Goal: Use online tool/utility: Utilize a website feature to perform a specific function

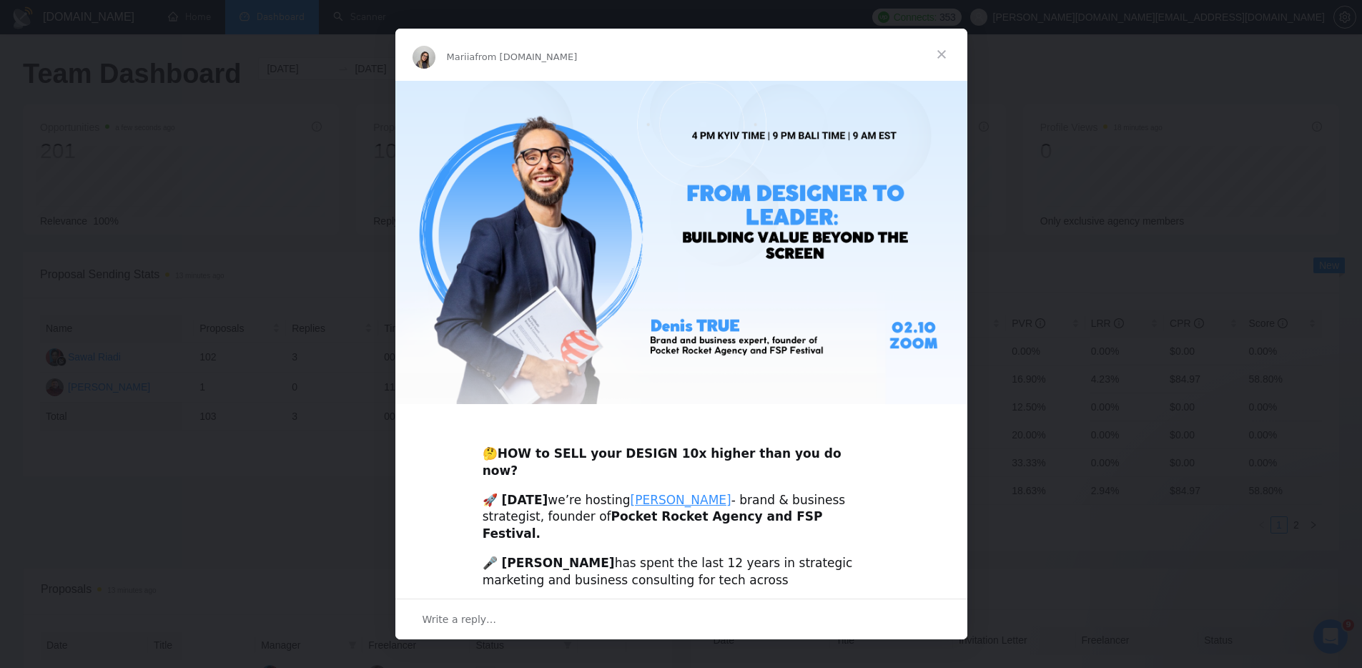
click at [946, 54] on span "Close" at bounding box center [941, 54] width 51 height 51
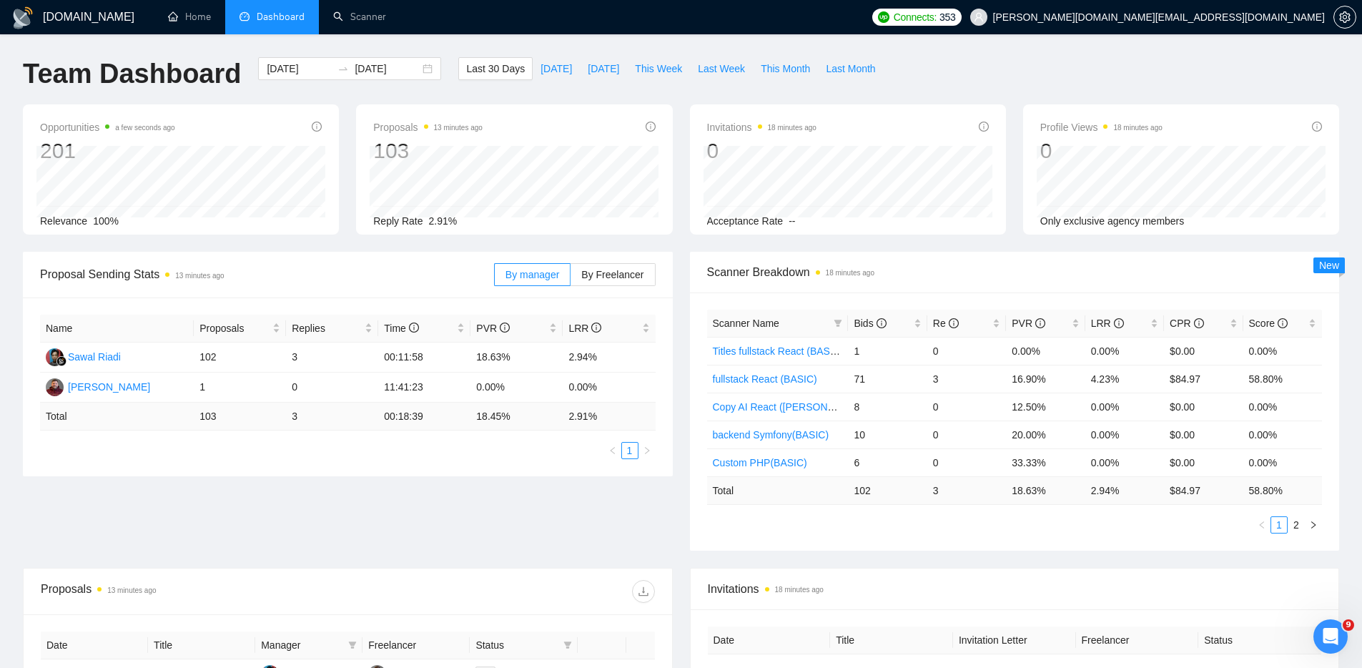
click at [467, 522] on div "Proposal Sending Stats 13 minutes ago By manager By Freelancer Name Proposals R…" at bounding box center [680, 410] width 1333 height 316
drag, startPoint x: 855, startPoint y: 405, endPoint x: 865, endPoint y: 407, distance: 10.2
click at [865, 405] on td "8" at bounding box center [887, 406] width 79 height 28
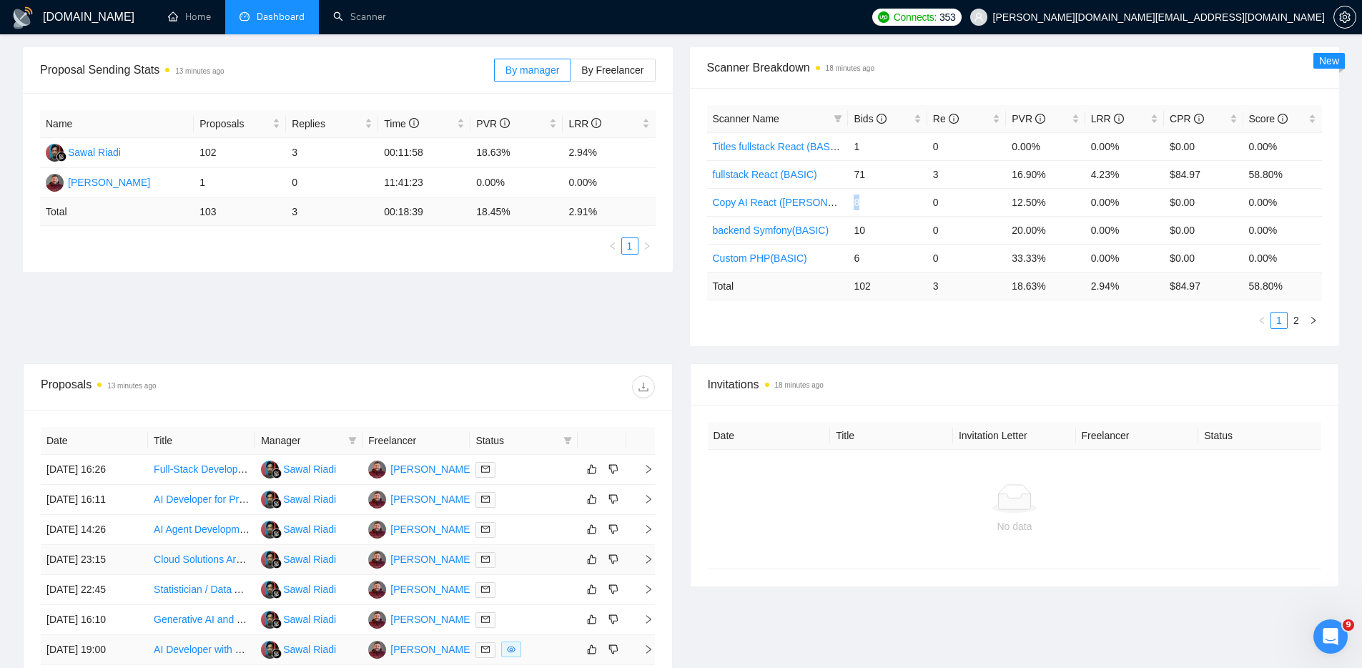
scroll to position [360, 0]
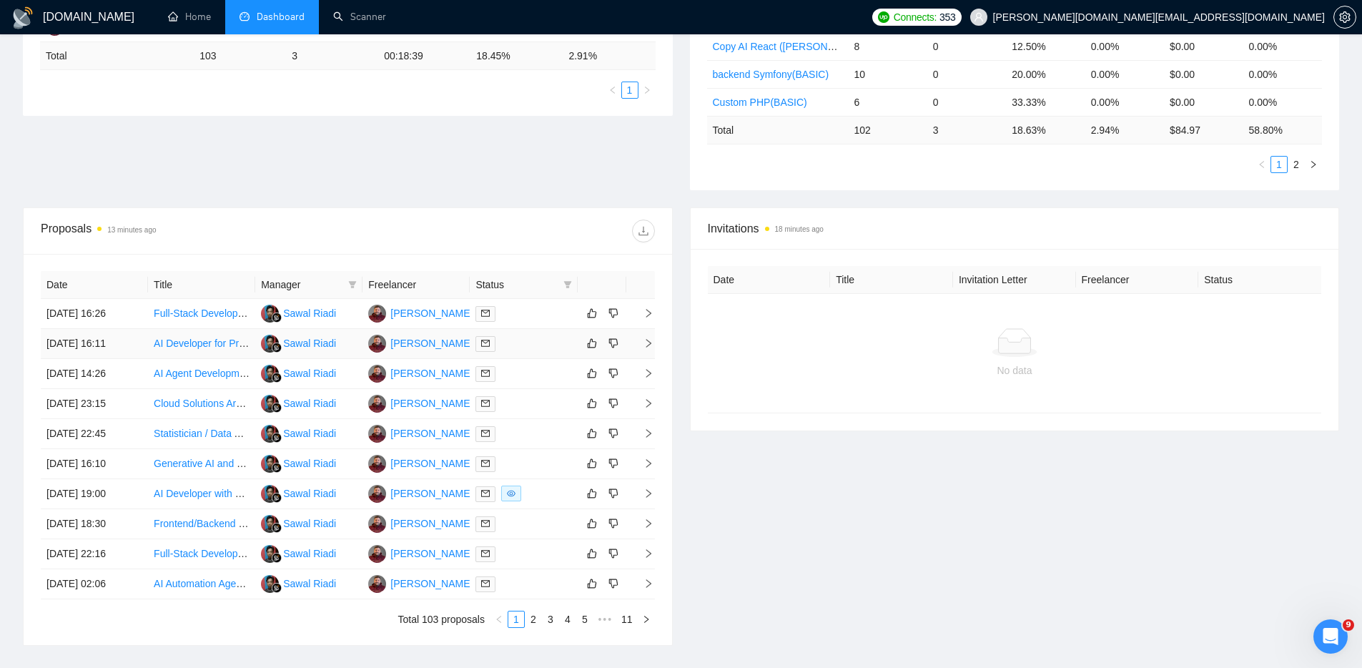
click at [536, 345] on div at bounding box center [523, 343] width 96 height 16
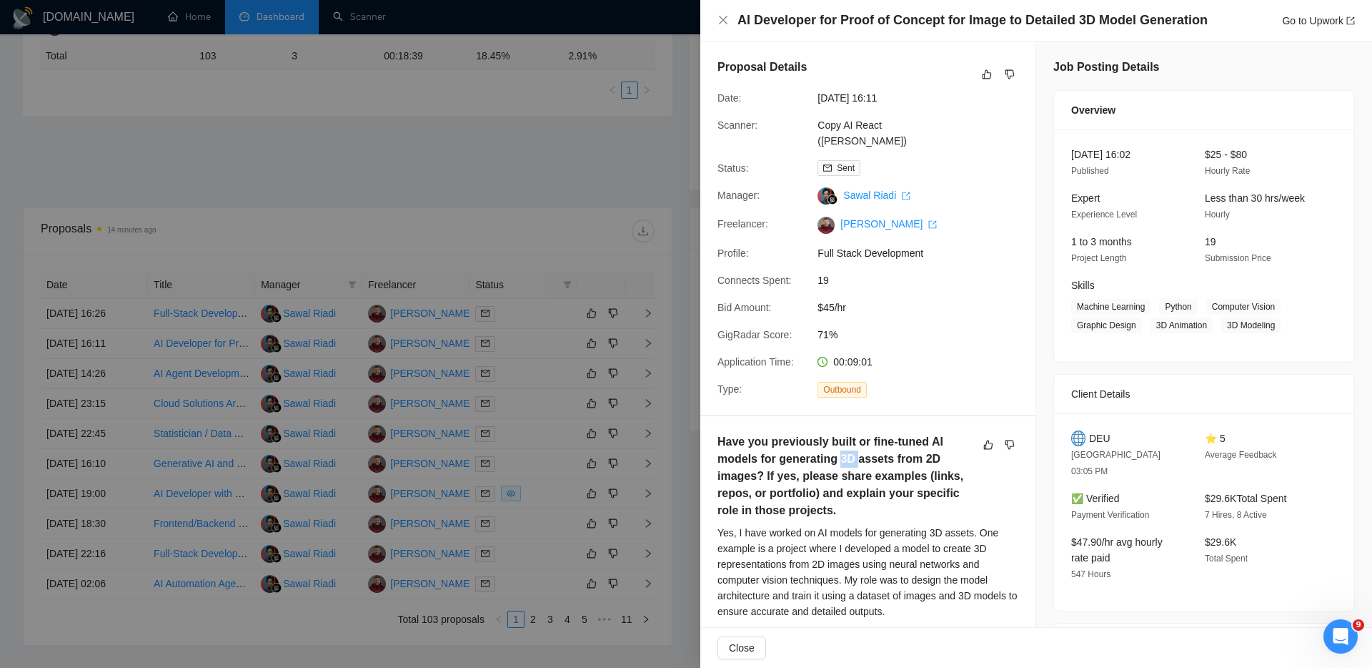
drag, startPoint x: 853, startPoint y: 457, endPoint x: 841, endPoint y: 455, distance: 12.5
click at [841, 455] on h5 "Have you previously built or fine-tuned AI models for generating 3D assets from…" at bounding box center [846, 476] width 256 height 86
click at [846, 457] on h5 "Have you previously built or fine-tuned AI models for generating 3D assets from…" at bounding box center [846, 476] width 256 height 86
click at [850, 457] on h5 "Have you previously built or fine-tuned AI models for generating 3D assets from…" at bounding box center [846, 476] width 256 height 86
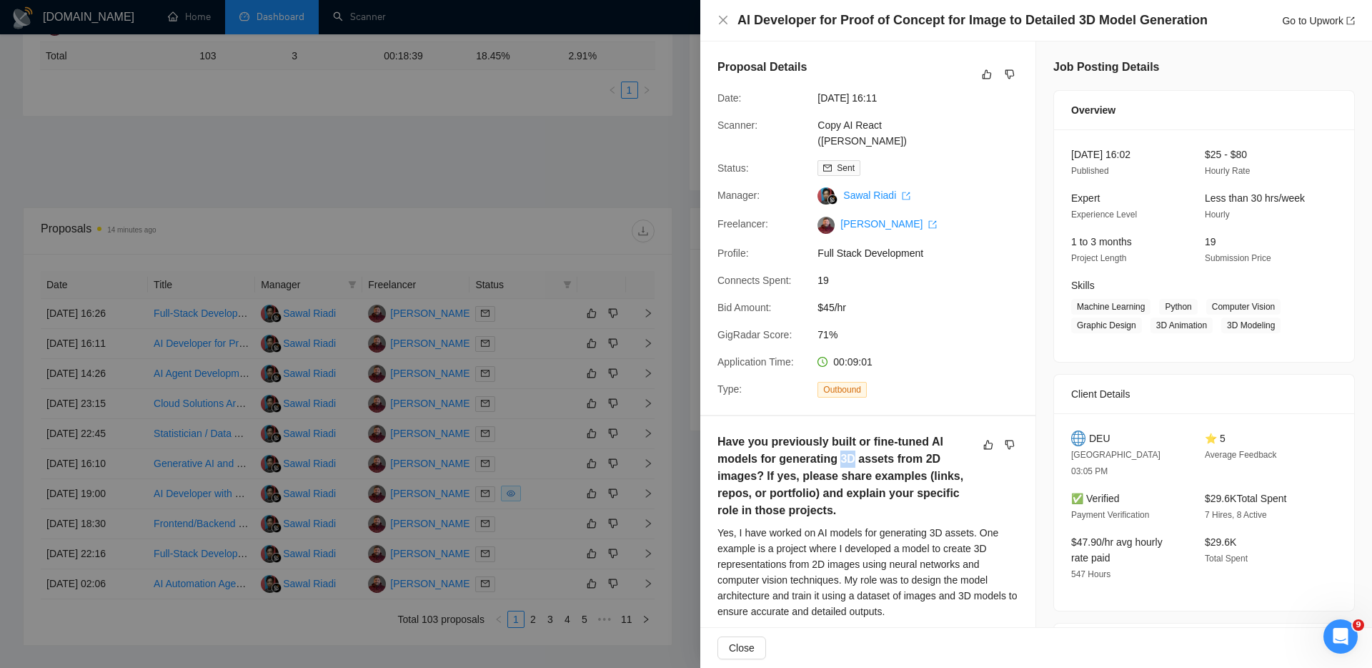
copy h5 "3D"
click at [721, 19] on icon "close" at bounding box center [723, 20] width 9 height 9
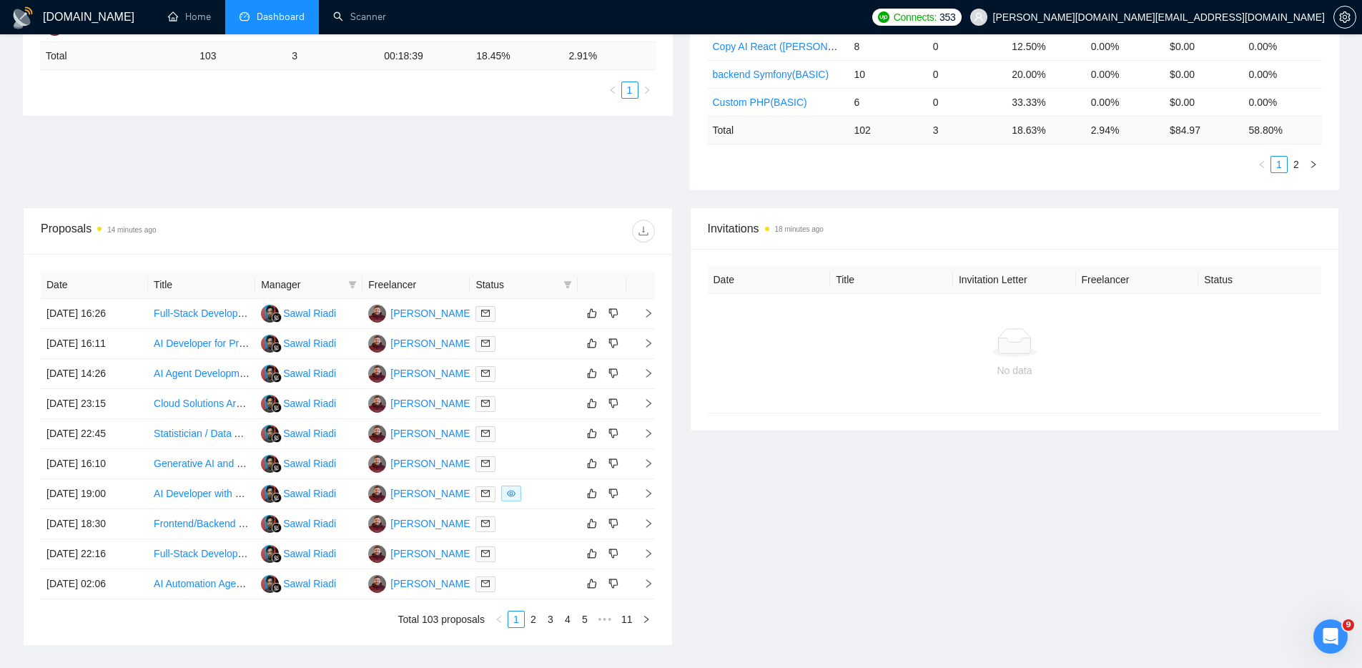
scroll to position [0, 0]
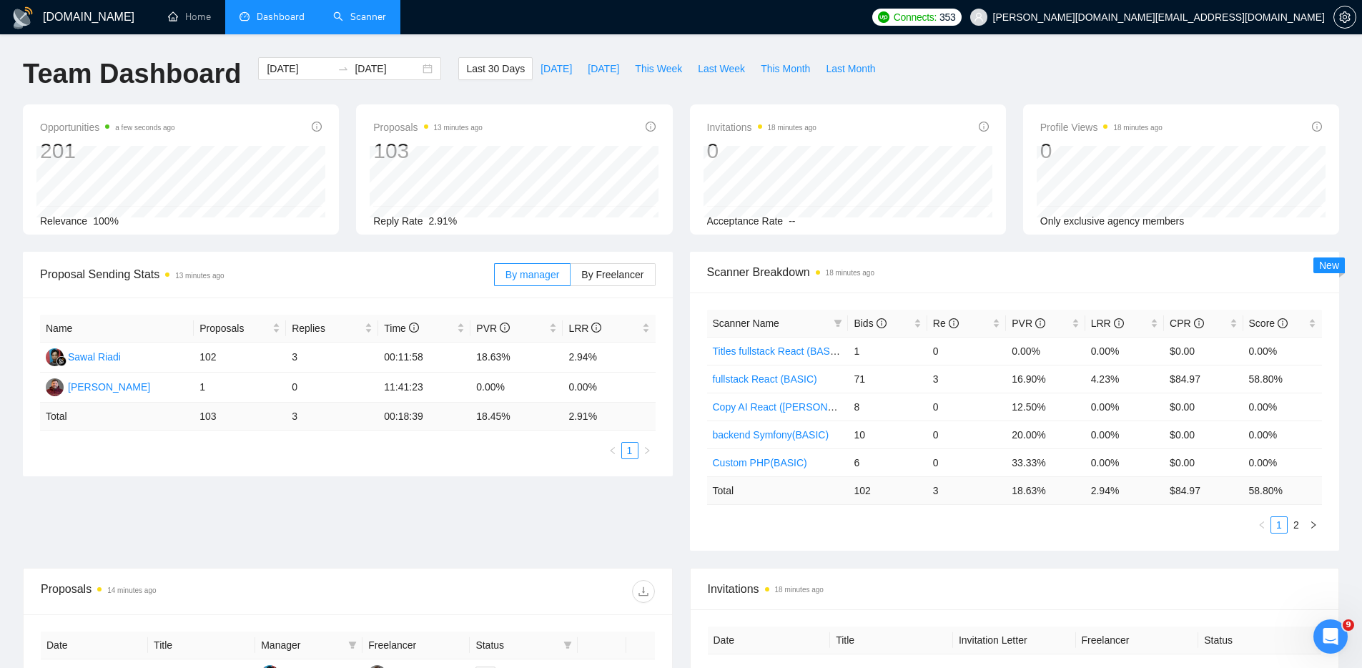
click at [372, 22] on link "Scanner" at bounding box center [359, 17] width 53 height 12
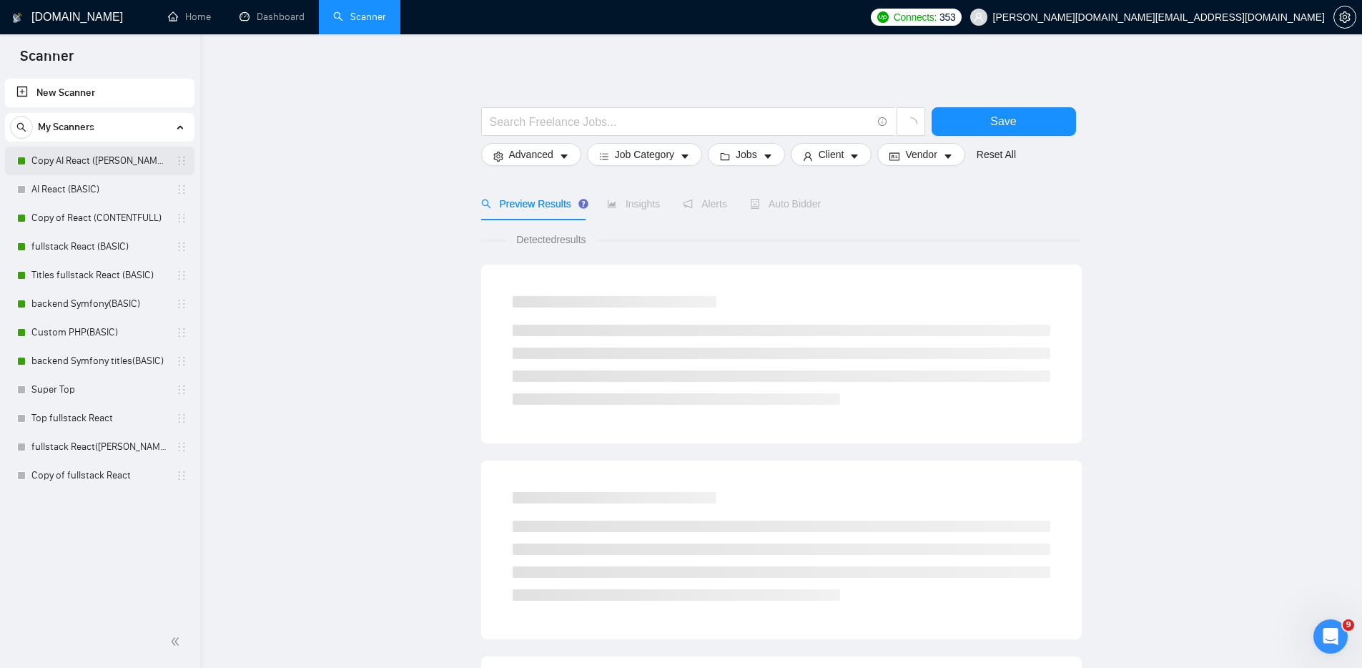
click at [102, 158] on link "Copy AI React ([PERSON_NAME])" at bounding box center [99, 161] width 136 height 29
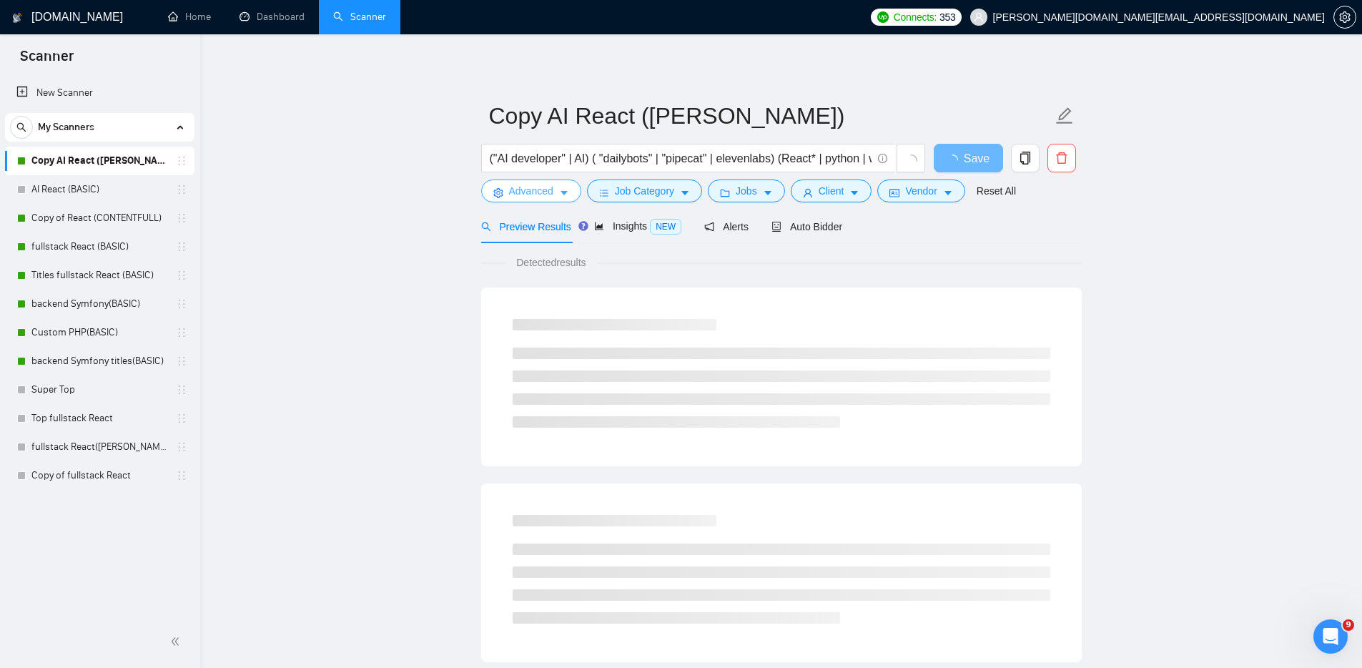
click at [542, 192] on span "Advanced" at bounding box center [531, 191] width 44 height 16
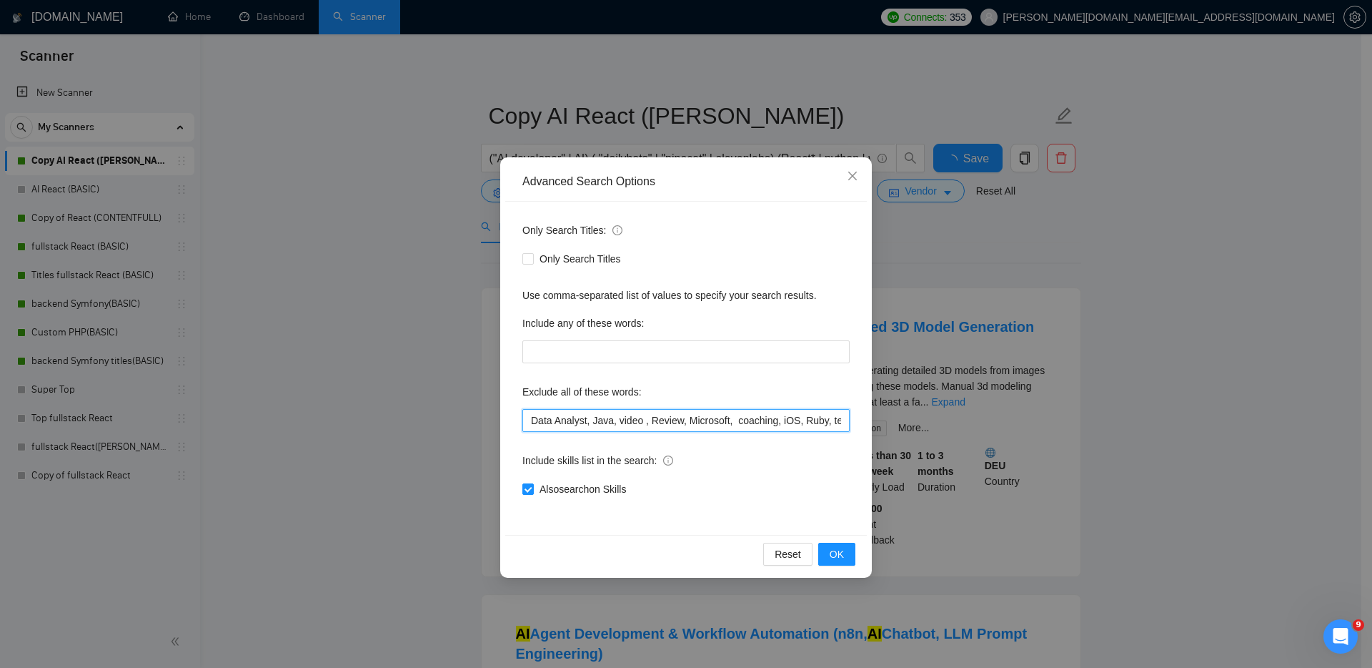
click at [531, 420] on input "Data Analyst, Java, video , Review, Microsoft, coaching, iOS, Ruby, team, Coach…" at bounding box center [685, 420] width 327 height 23
paste input "3D"
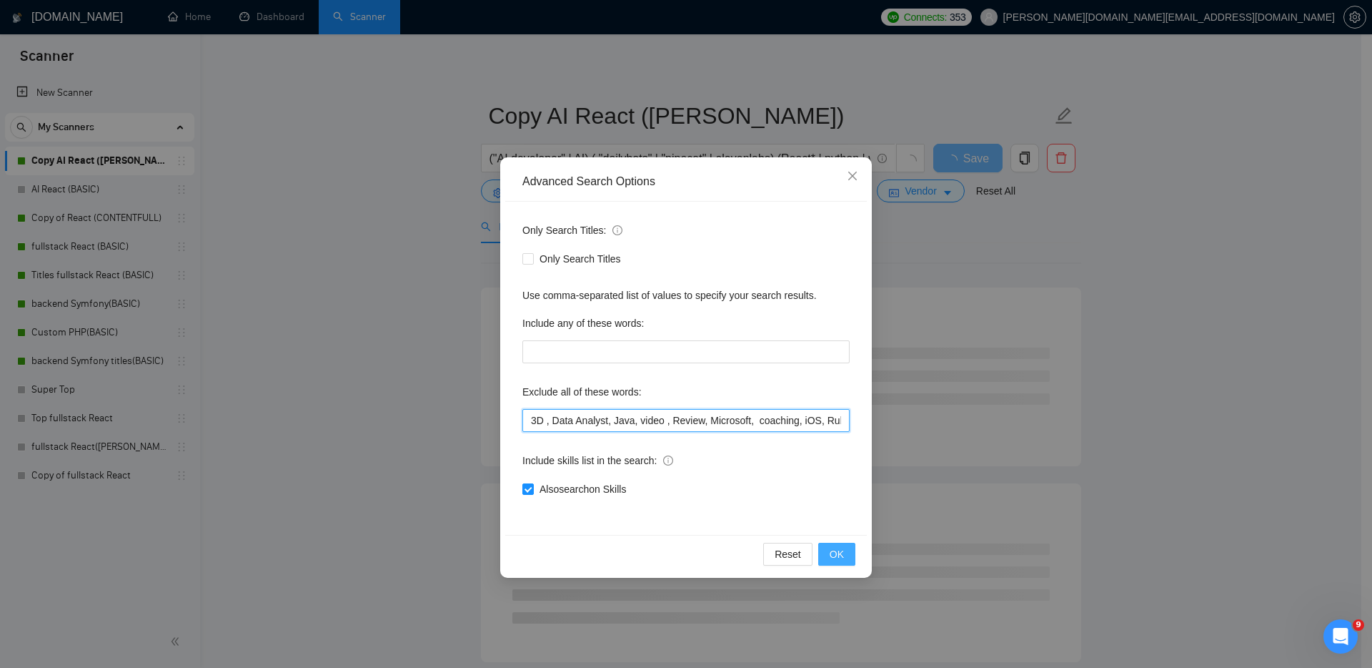
type input "3D , Data Analyst, Java, video , Review, Microsoft, coaching, iOS, Ruby, team, …"
click at [832, 553] on span "OK" at bounding box center [837, 554] width 14 height 16
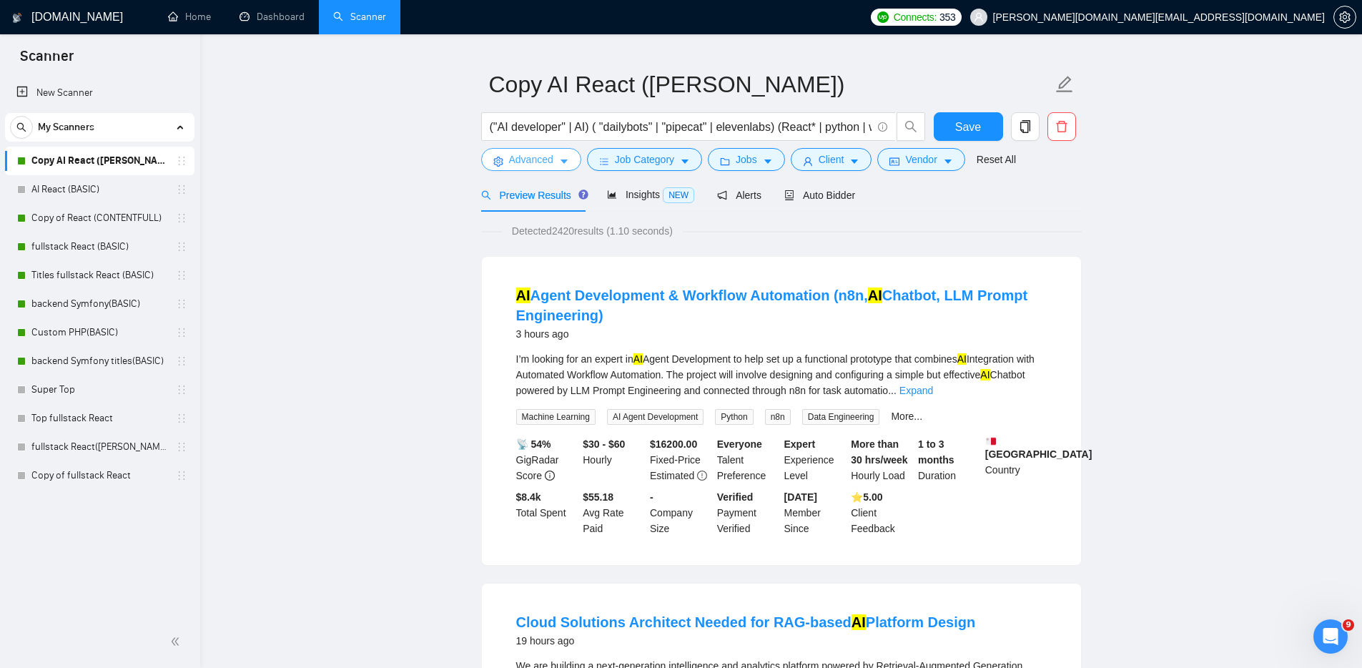
scroll to position [78, 0]
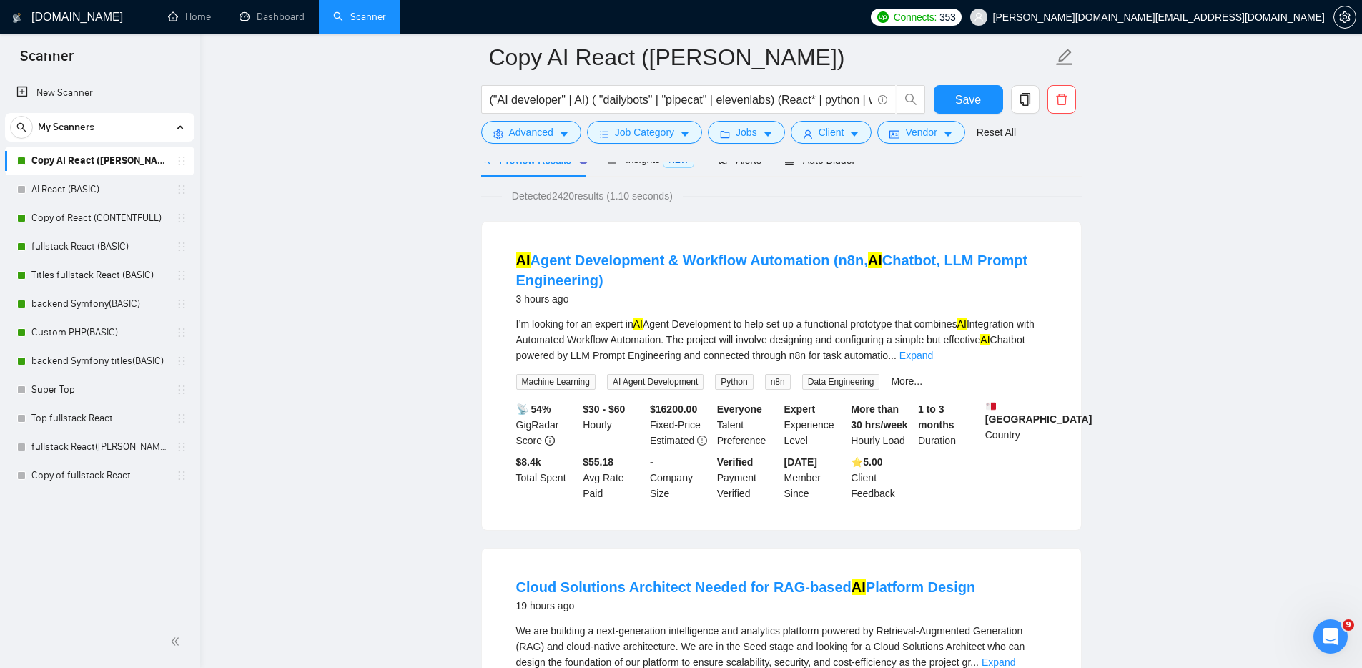
click at [60, 159] on link "Copy AI React ([PERSON_NAME])" at bounding box center [99, 161] width 136 height 29
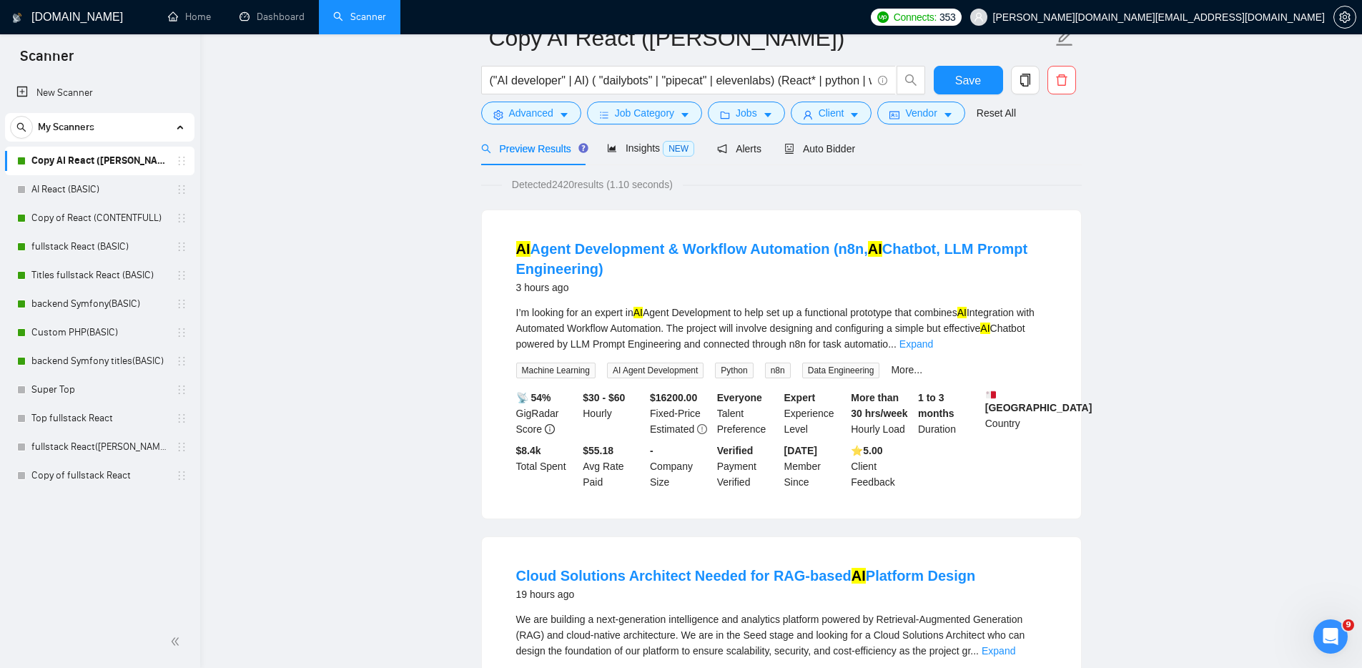
scroll to position [0, 0]
